Goal: Check status: Check status

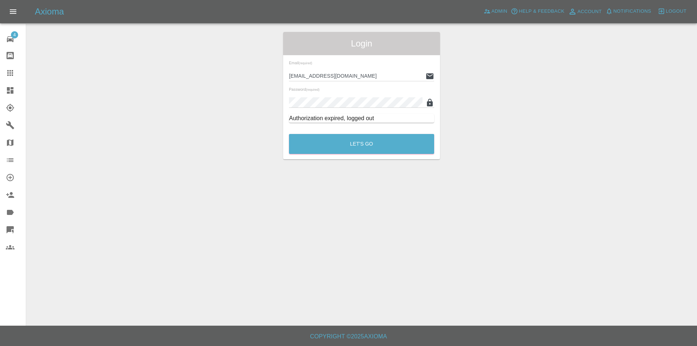
click at [8, 90] on icon at bounding box center [10, 90] width 7 height 7
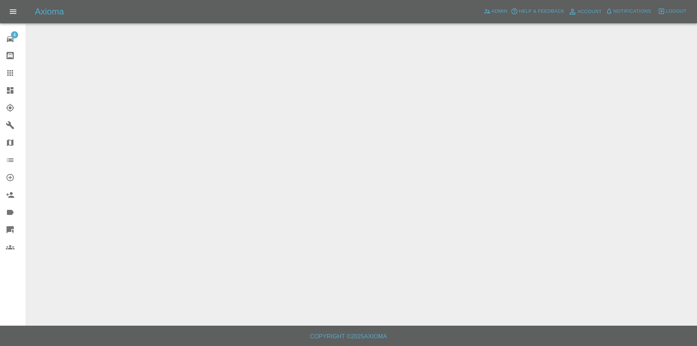
click at [8, 90] on icon at bounding box center [10, 90] width 7 height 7
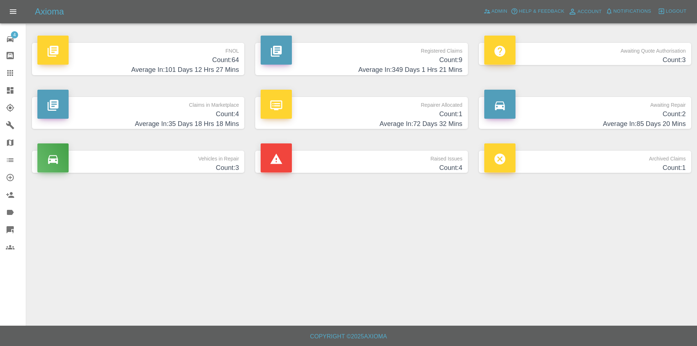
click at [151, 69] on h4 "Average In: 101 Days 12 Hrs 27 Mins" at bounding box center [137, 70] width 201 height 10
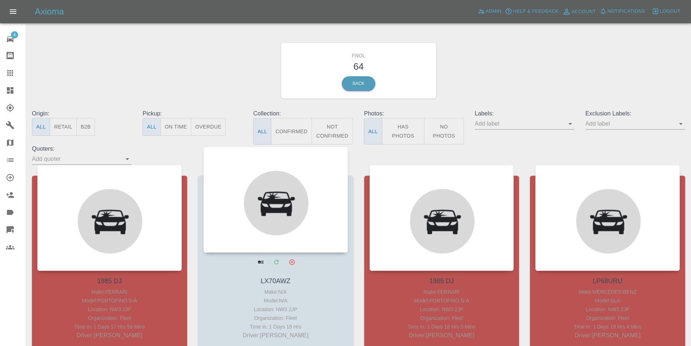
click at [228, 183] on div at bounding box center [276, 200] width 144 height 106
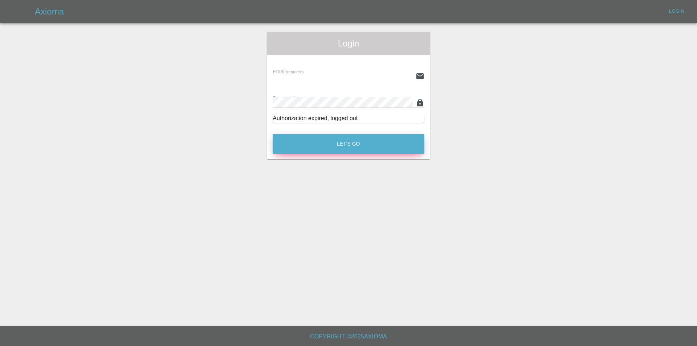
type input "[EMAIL_ADDRESS][DOMAIN_NAME]"
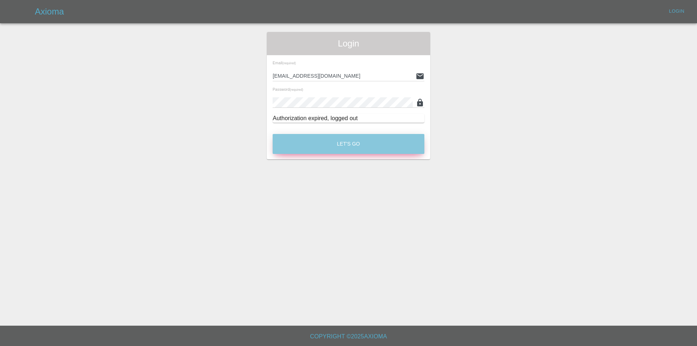
click at [302, 139] on button "Let's Go" at bounding box center [348, 144] width 152 height 20
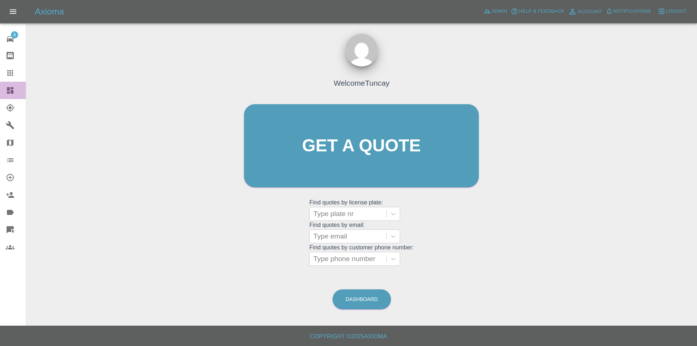
click at [8, 90] on icon at bounding box center [10, 90] width 7 height 7
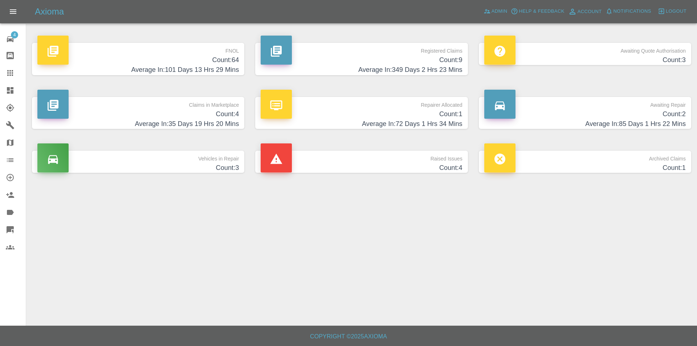
click at [167, 59] on h4 "Count: 64" at bounding box center [137, 60] width 201 height 10
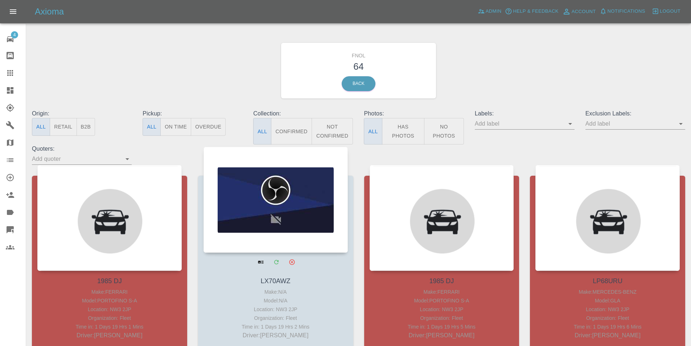
click at [251, 188] on div at bounding box center [276, 200] width 144 height 106
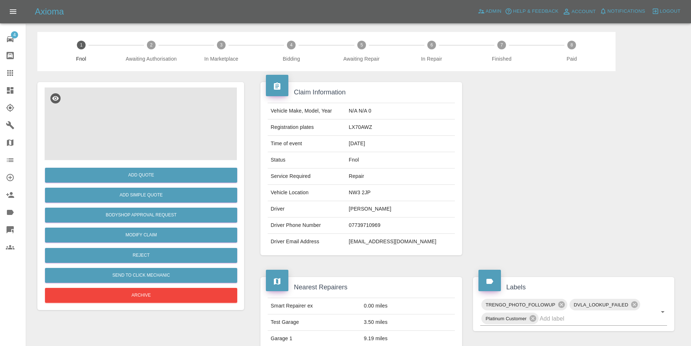
click at [127, 116] on div at bounding box center [141, 123] width 192 height 73
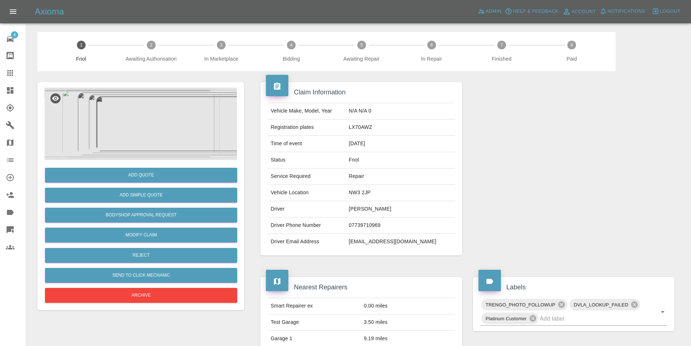
click at [147, 114] on div at bounding box center [141, 123] width 192 height 73
click at [142, 116] on div at bounding box center [141, 123] width 192 height 73
click at [140, 117] on div at bounding box center [141, 123] width 192 height 73
click at [140, 118] on div at bounding box center [141, 123] width 192 height 73
click at [143, 118] on div at bounding box center [141, 123] width 192 height 73
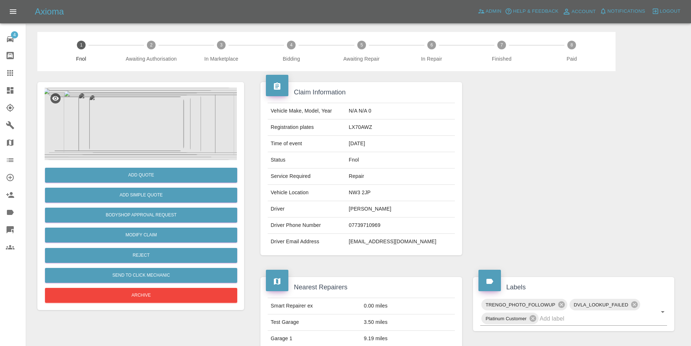
click at [138, 119] on div at bounding box center [141, 123] width 192 height 73
click at [140, 120] on div at bounding box center [141, 123] width 192 height 73
click at [139, 119] on div at bounding box center [141, 123] width 192 height 73
click at [124, 120] on div at bounding box center [141, 123] width 192 height 73
click at [177, 118] on div at bounding box center [141, 123] width 192 height 73
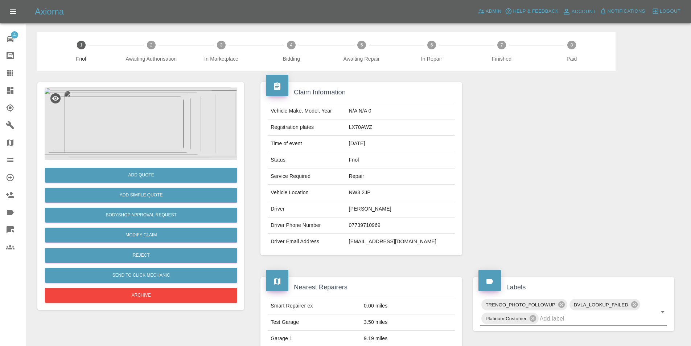
click at [201, 114] on div at bounding box center [141, 123] width 192 height 73
click at [197, 113] on div at bounding box center [141, 123] width 192 height 73
click at [181, 116] on div at bounding box center [141, 123] width 192 height 73
click at [179, 115] on div at bounding box center [141, 123] width 192 height 73
click at [182, 115] on div at bounding box center [141, 123] width 192 height 73
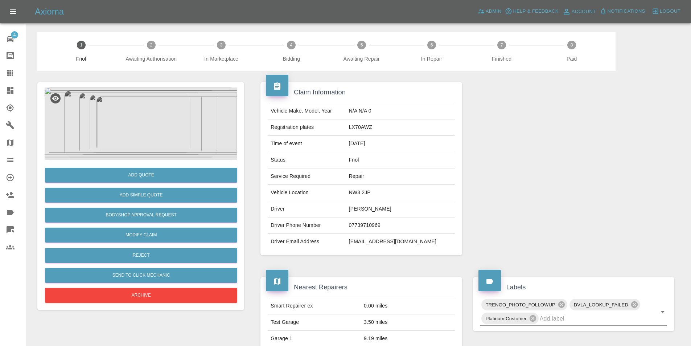
click at [199, 115] on div at bounding box center [141, 123] width 192 height 73
click at [199, 116] on div at bounding box center [141, 123] width 192 height 73
click at [207, 116] on div at bounding box center [141, 123] width 192 height 73
click at [228, 116] on div at bounding box center [141, 123] width 192 height 73
click at [0, 128] on div "Axioma Admin Help & Feedback Account Notifications 0 Logout 4 Repair home Bodys…" at bounding box center [345, 295] width 691 height 590
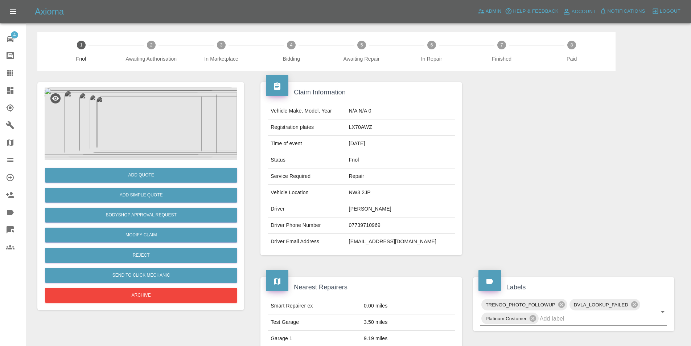
click at [105, 128] on div at bounding box center [141, 123] width 192 height 73
click at [94, 145] on div at bounding box center [141, 123] width 192 height 73
click at [131, 144] on div at bounding box center [141, 123] width 192 height 73
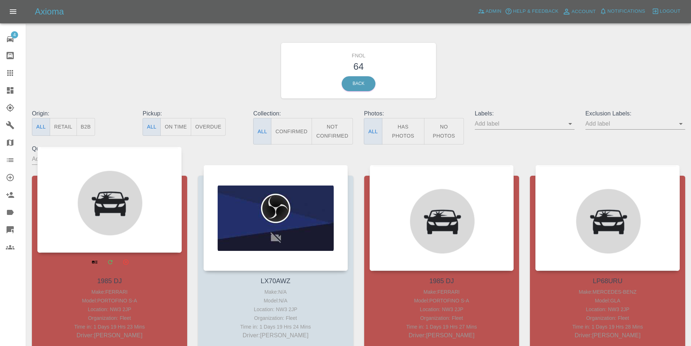
click at [138, 191] on div at bounding box center [109, 200] width 144 height 106
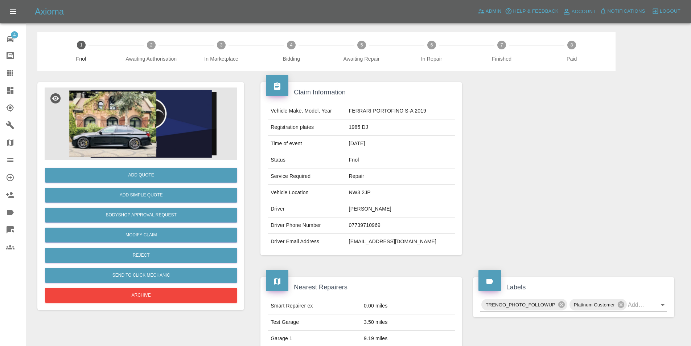
click at [124, 123] on div at bounding box center [141, 123] width 192 height 73
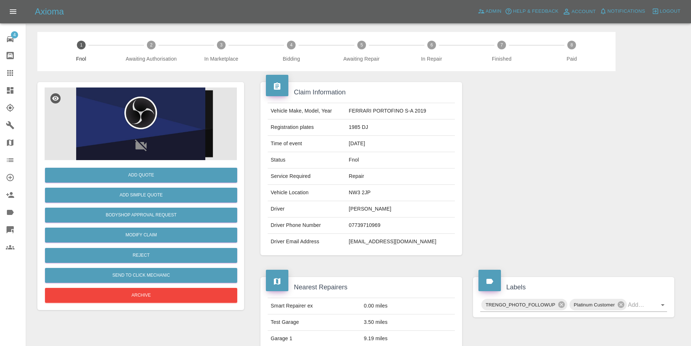
click at [122, 128] on div at bounding box center [141, 123] width 192 height 73
click at [146, 124] on div at bounding box center [141, 123] width 192 height 73
click at [178, 117] on div at bounding box center [141, 123] width 192 height 73
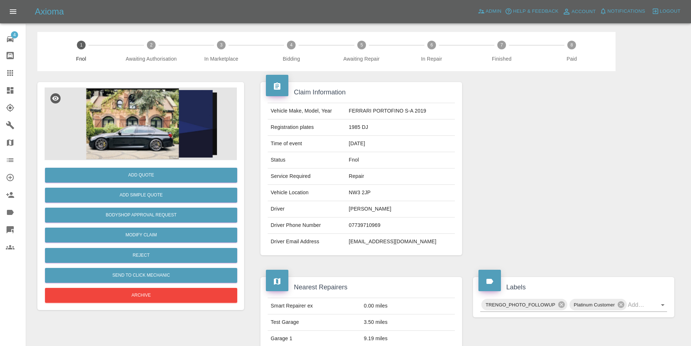
click at [125, 126] on div at bounding box center [141, 123] width 192 height 73
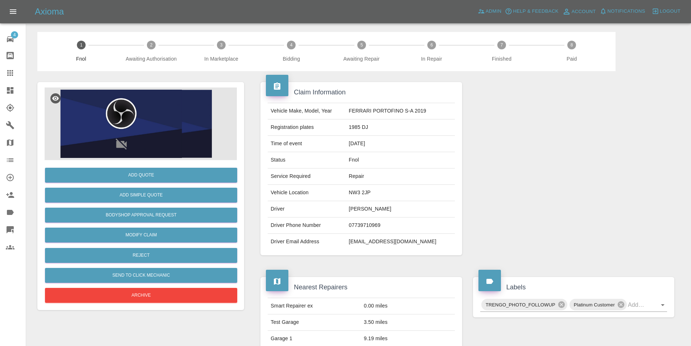
click at [126, 125] on div at bounding box center [141, 123] width 192 height 73
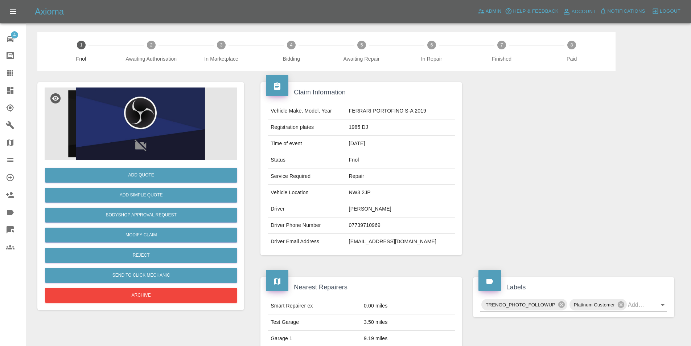
click at [126, 127] on div at bounding box center [141, 123] width 192 height 73
click at [201, 131] on div at bounding box center [141, 123] width 192 height 73
click at [210, 126] on div at bounding box center [141, 123] width 192 height 73
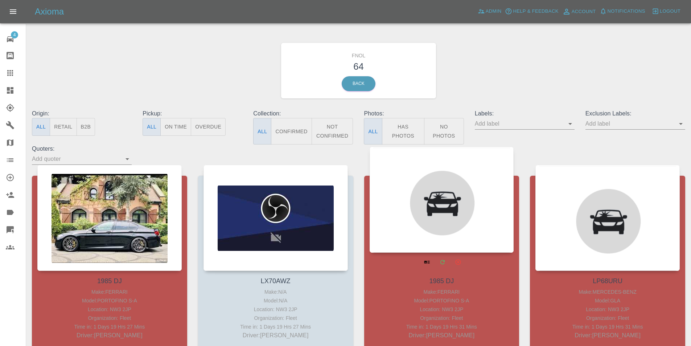
click at [440, 198] on div at bounding box center [442, 200] width 144 height 106
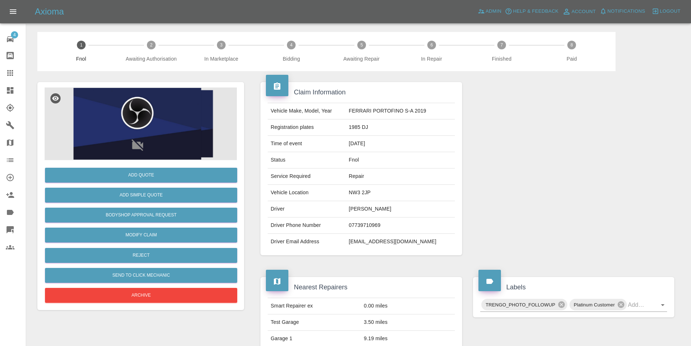
click at [89, 115] on div at bounding box center [141, 123] width 192 height 73
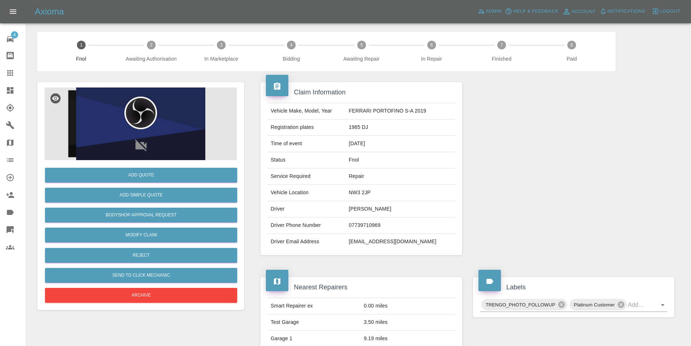
click at [93, 103] on div at bounding box center [141, 123] width 192 height 73
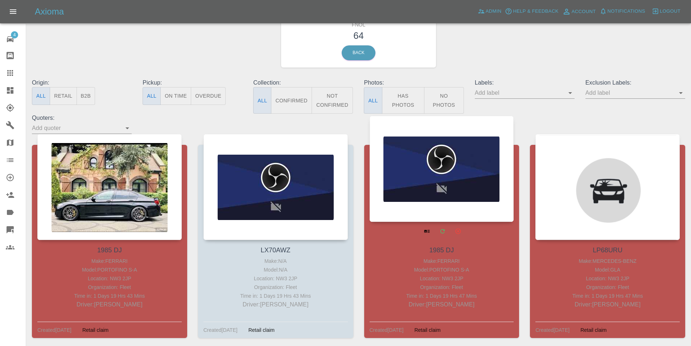
scroll to position [36, 0]
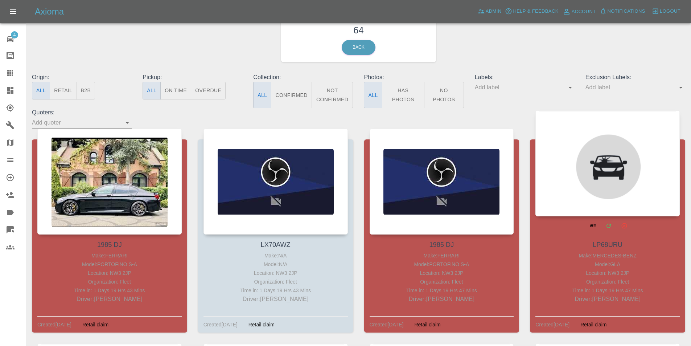
click at [556, 155] on div at bounding box center [607, 163] width 144 height 106
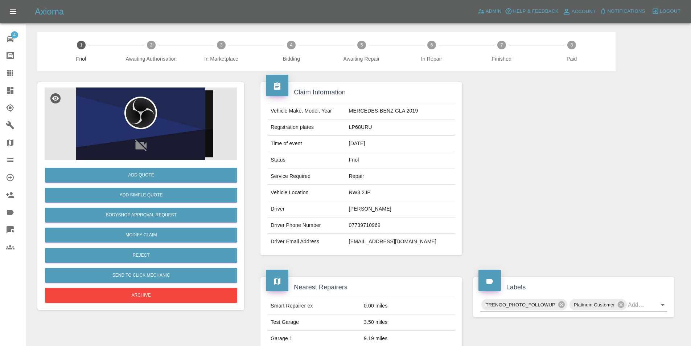
click at [108, 114] on div at bounding box center [141, 123] width 192 height 73
click at [84, 111] on div at bounding box center [141, 123] width 192 height 73
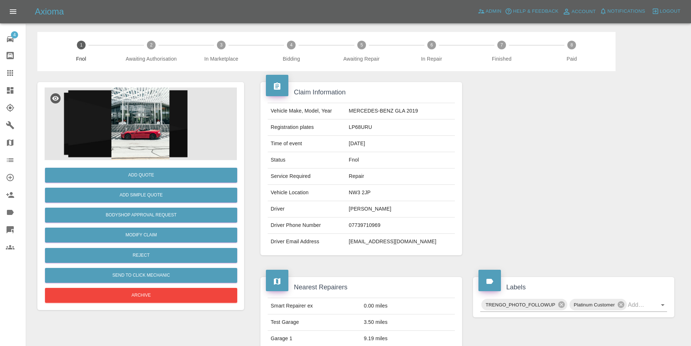
click at [89, 119] on div at bounding box center [141, 123] width 192 height 73
click at [142, 116] on div at bounding box center [141, 123] width 192 height 73
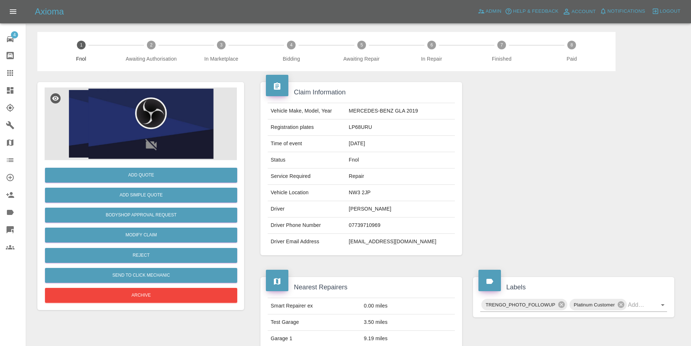
click at [185, 113] on div at bounding box center [141, 123] width 192 height 73
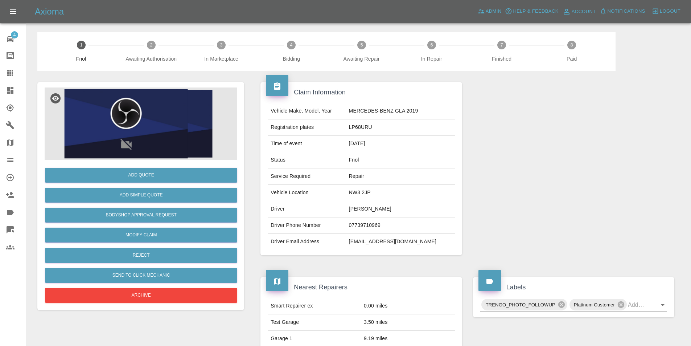
click at [152, 113] on div at bounding box center [141, 123] width 192 height 73
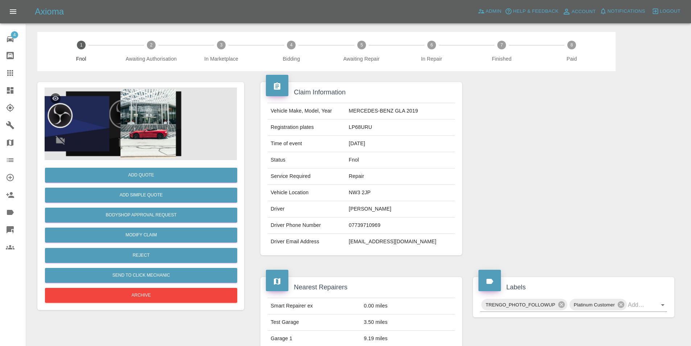
click at [67, 126] on div at bounding box center [141, 123] width 192 height 73
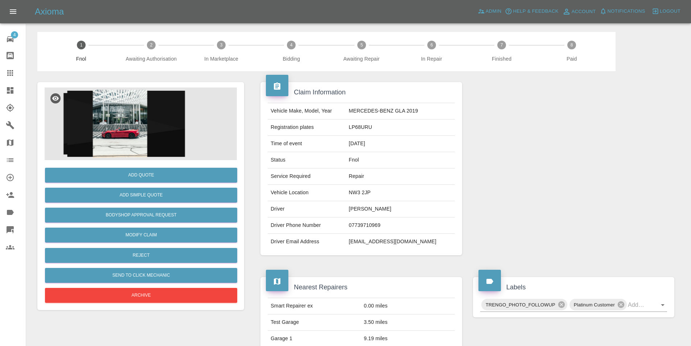
click at [81, 131] on div at bounding box center [141, 123] width 192 height 73
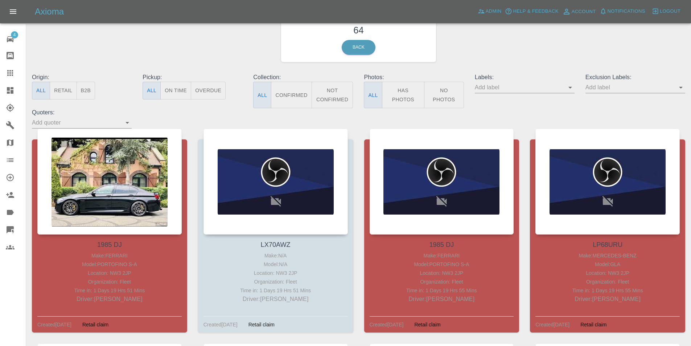
scroll to position [145, 0]
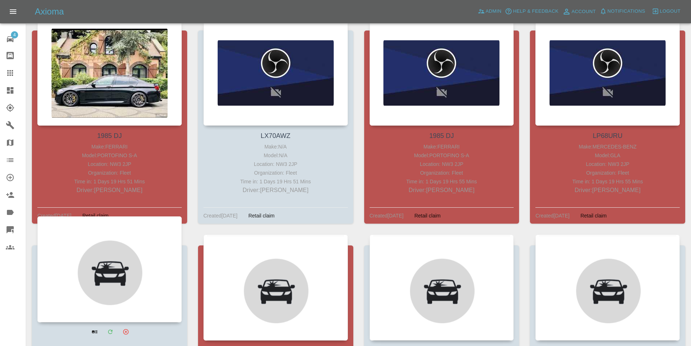
click at [108, 274] on div at bounding box center [109, 269] width 144 height 106
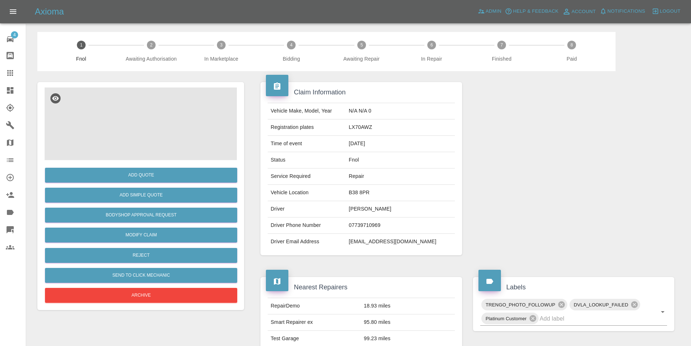
click at [118, 120] on div at bounding box center [141, 123] width 192 height 73
click at [119, 117] on div at bounding box center [141, 123] width 192 height 73
click at [123, 118] on div at bounding box center [141, 123] width 192 height 73
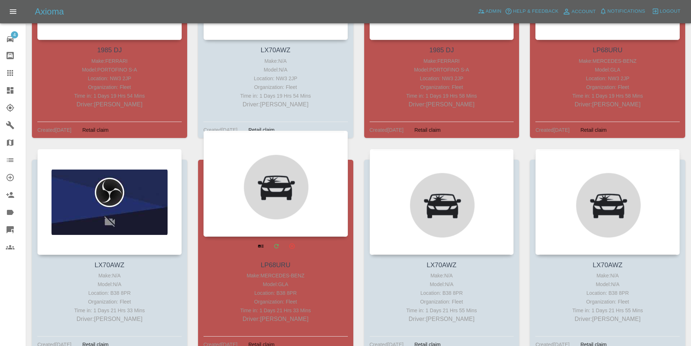
scroll to position [226, 0]
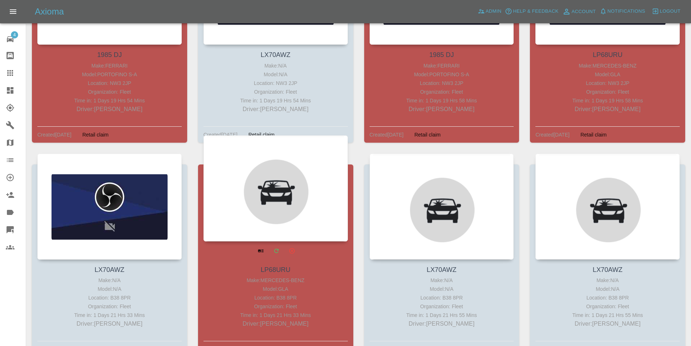
click at [255, 215] on div at bounding box center [276, 188] width 144 height 106
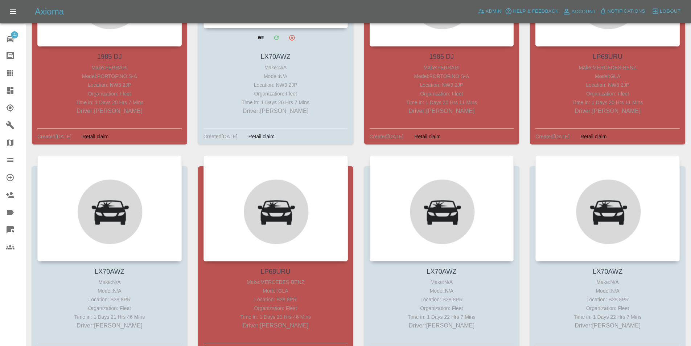
scroll to position [226, 0]
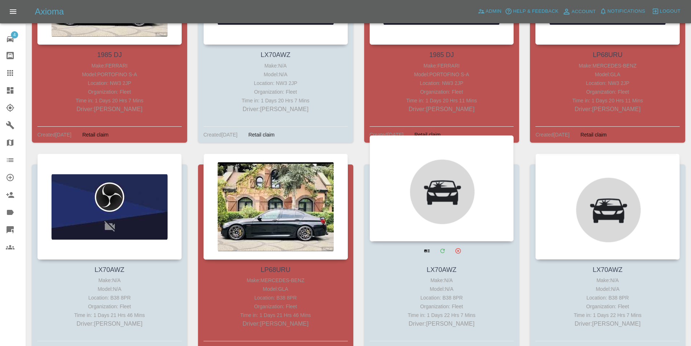
click at [440, 183] on div at bounding box center [442, 188] width 144 height 106
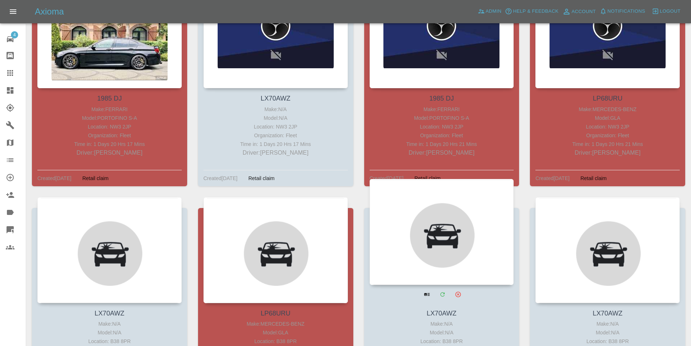
scroll to position [218, 0]
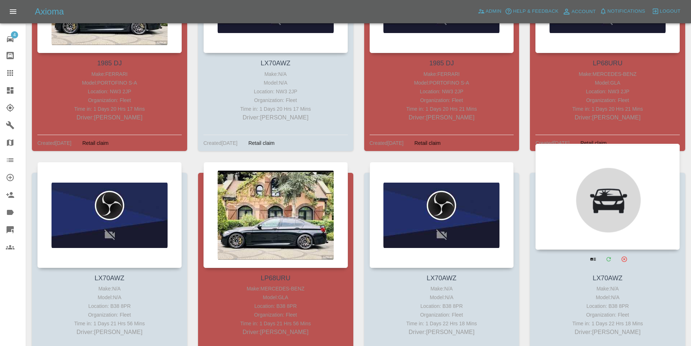
click at [606, 203] on div at bounding box center [607, 197] width 144 height 106
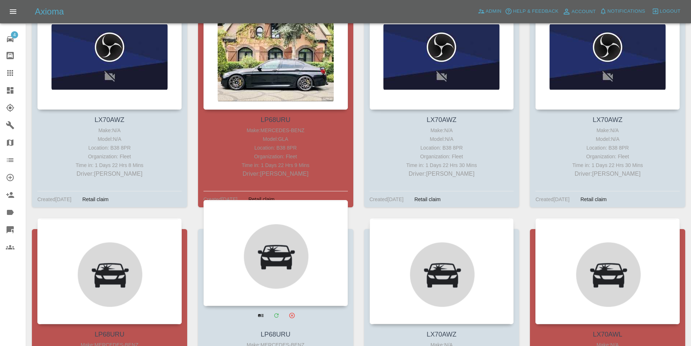
scroll to position [435, 0]
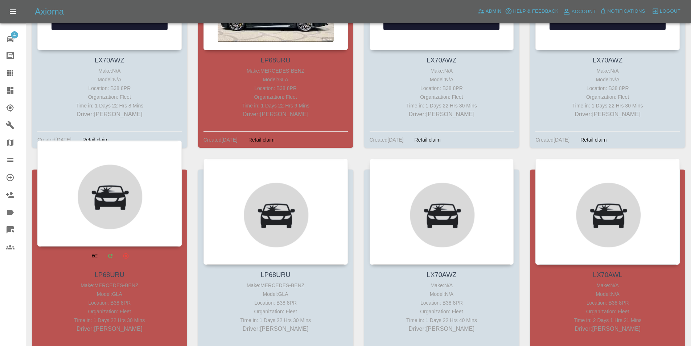
click at [136, 179] on div at bounding box center [109, 193] width 144 height 106
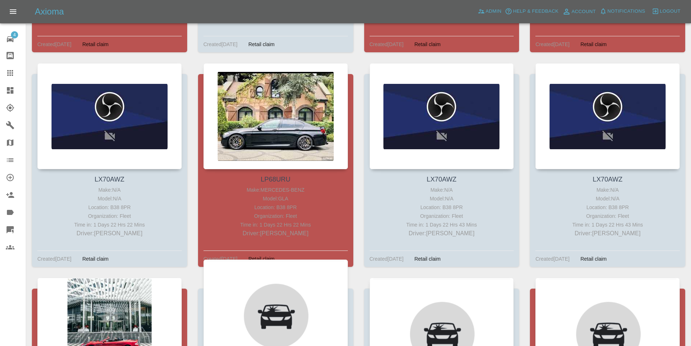
scroll to position [444, 0]
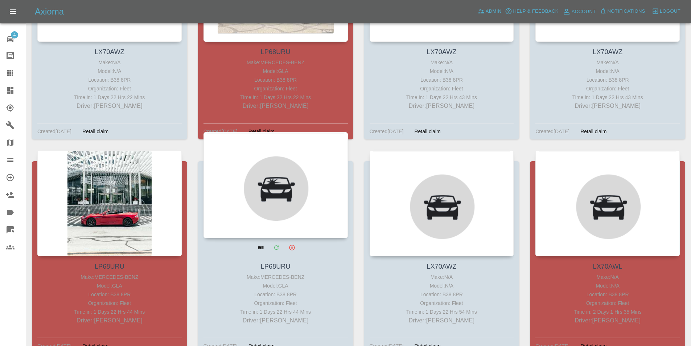
click at [279, 193] on div at bounding box center [276, 185] width 144 height 106
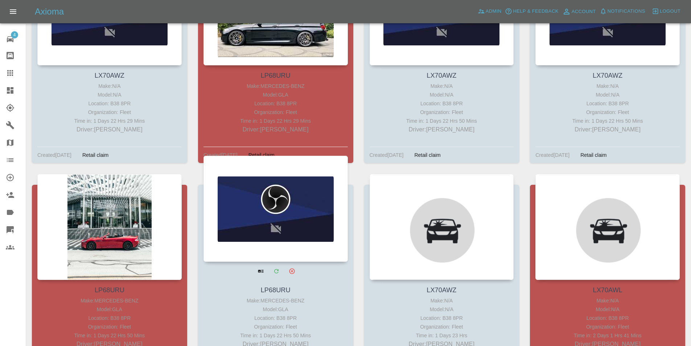
scroll to position [508, 0]
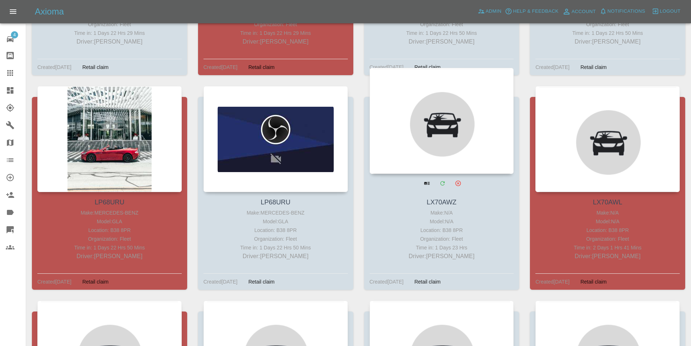
click at [418, 140] on div at bounding box center [442, 121] width 144 height 106
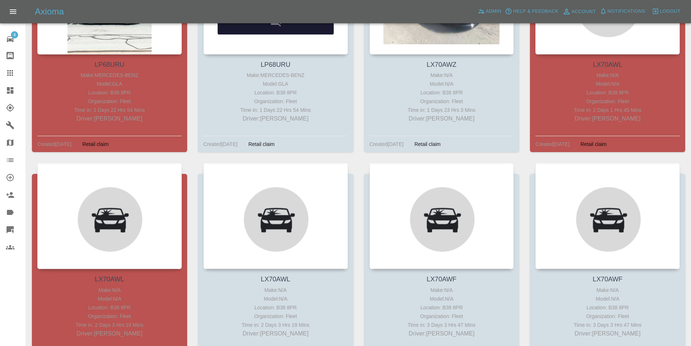
scroll to position [552, 0]
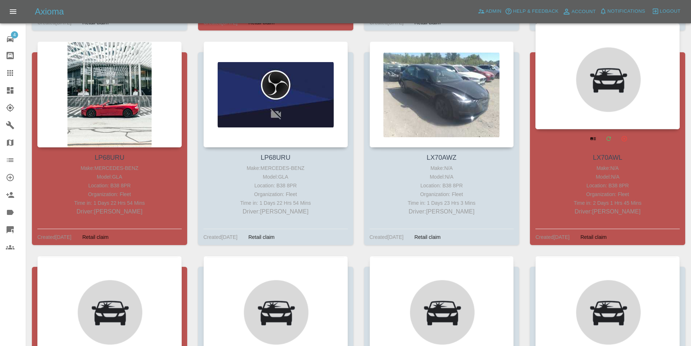
click at [546, 74] on div at bounding box center [607, 76] width 144 height 106
